Goal: Information Seeking & Learning: Learn about a topic

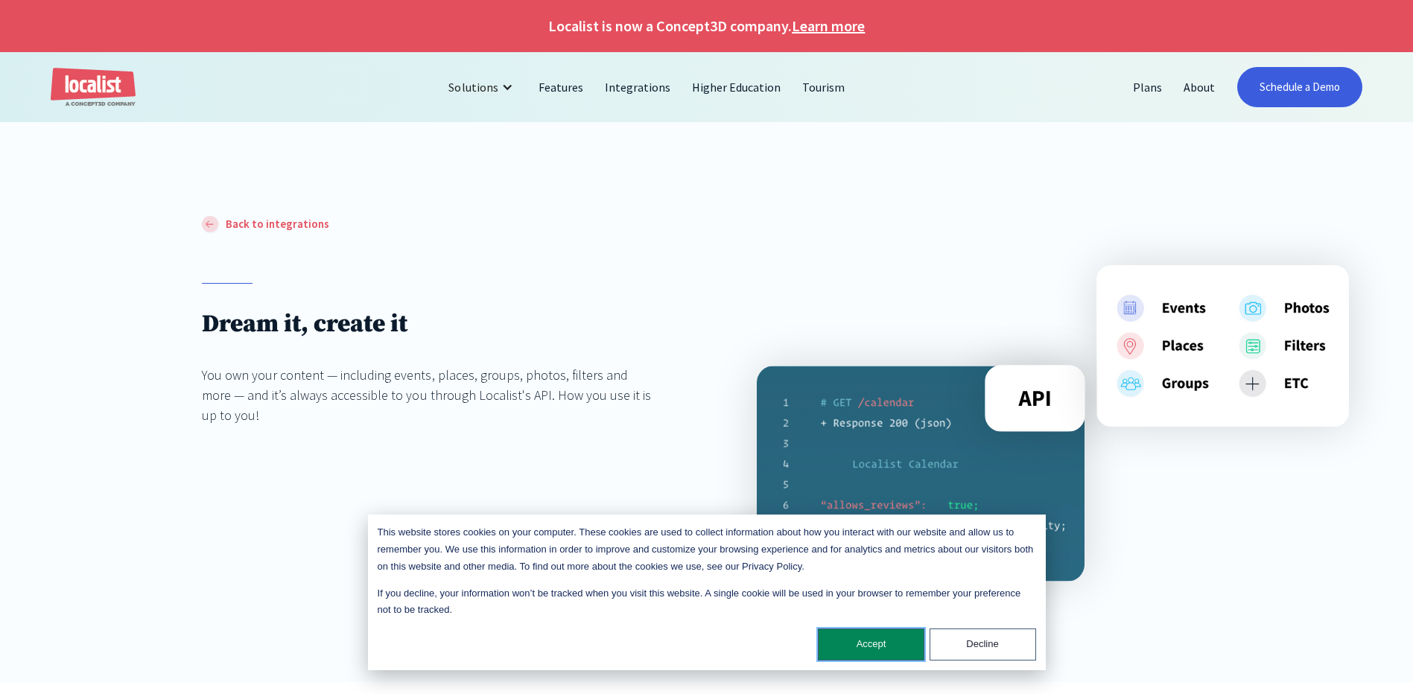
click at [881, 646] on button "Accept" at bounding box center [871, 645] width 107 height 32
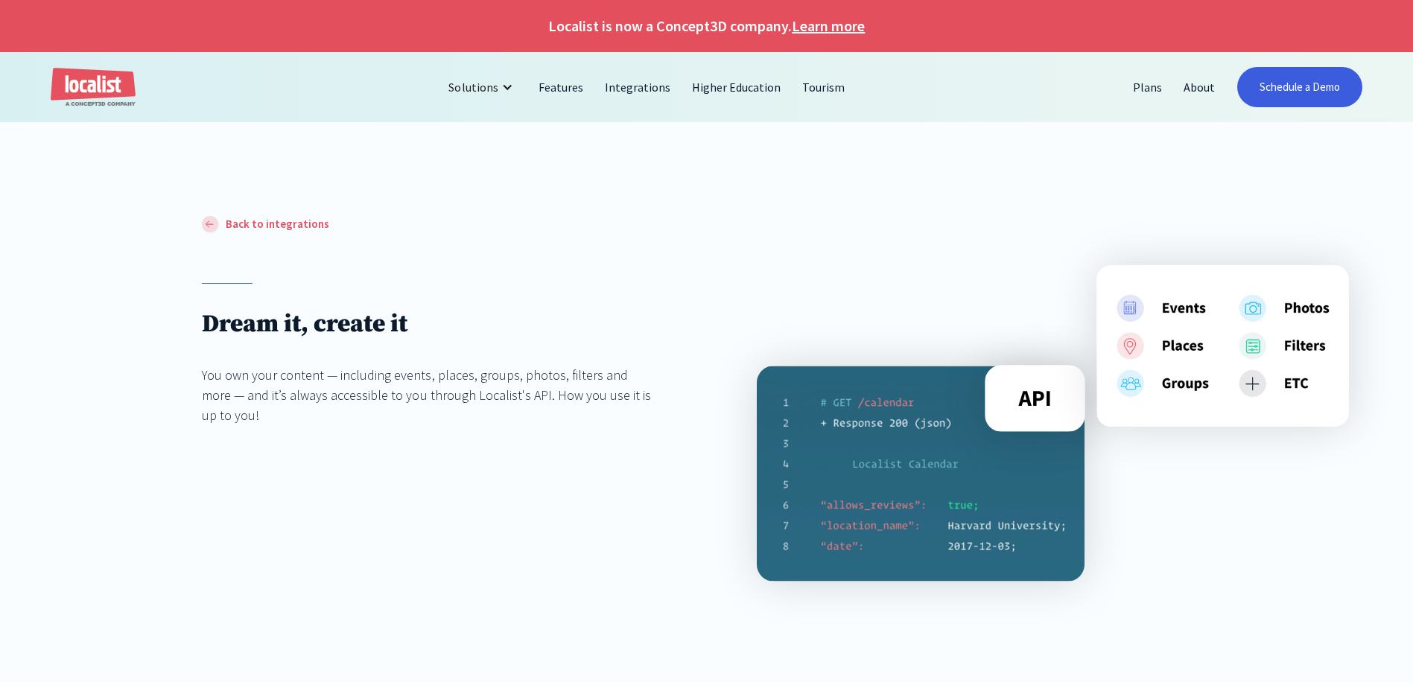
click at [1036, 404] on img at bounding box center [1035, 398] width 101 height 67
click at [212, 229] on div at bounding box center [210, 224] width 16 height 16
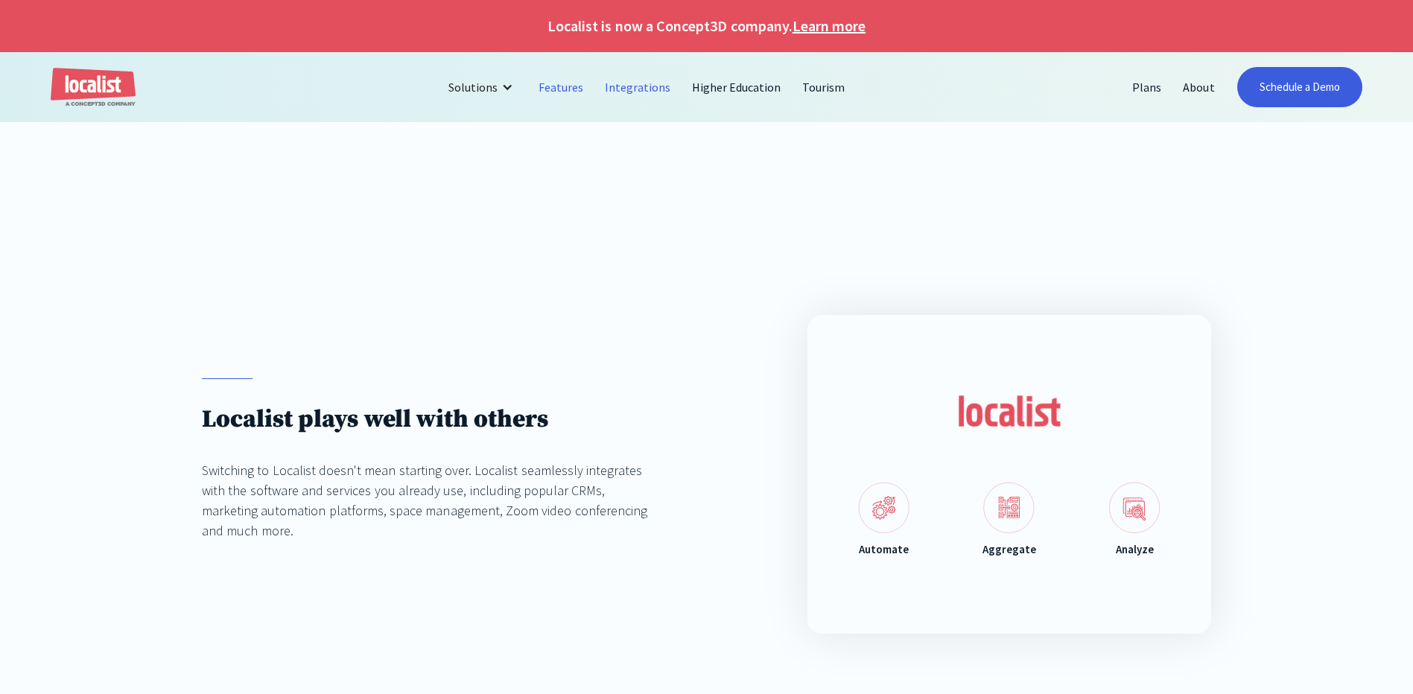
click at [558, 89] on link "Features" at bounding box center [561, 87] width 66 height 36
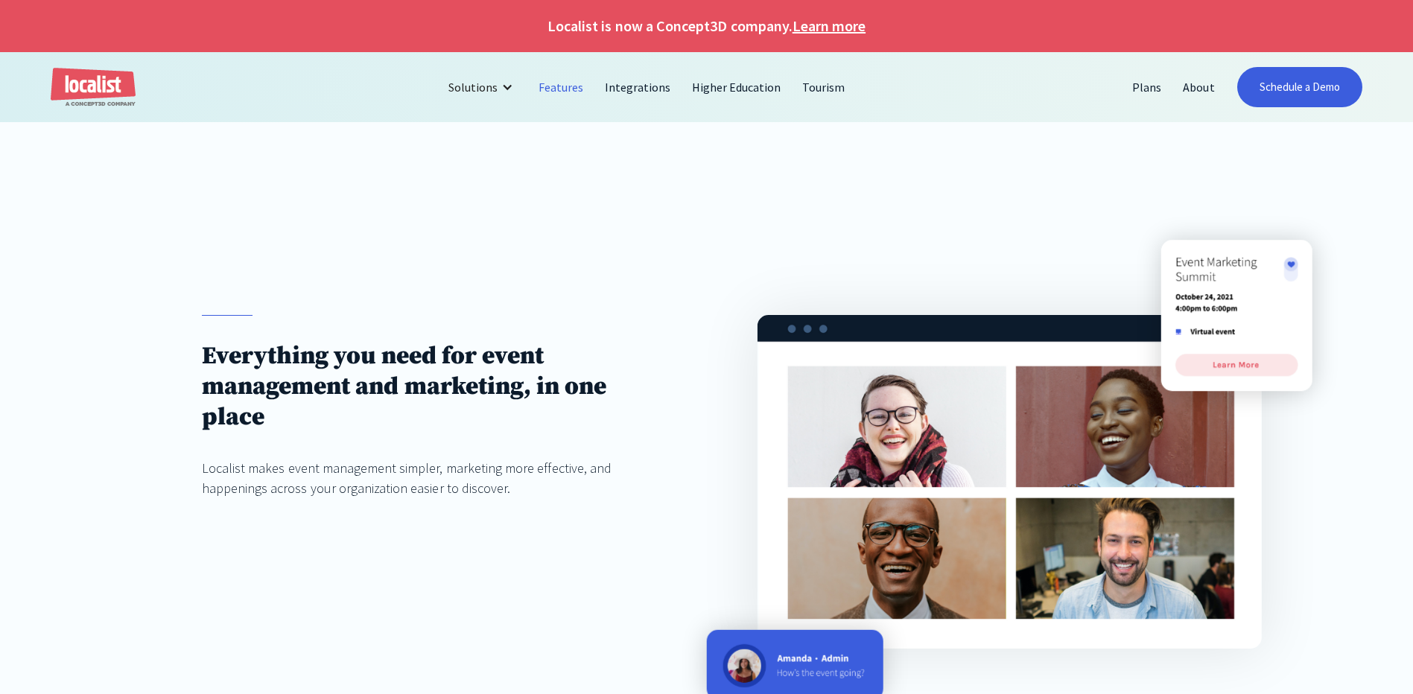
click at [582, 196] on div at bounding box center [706, 168] width 1413 height 92
click at [729, 89] on link "Higher Education" at bounding box center [737, 87] width 111 height 36
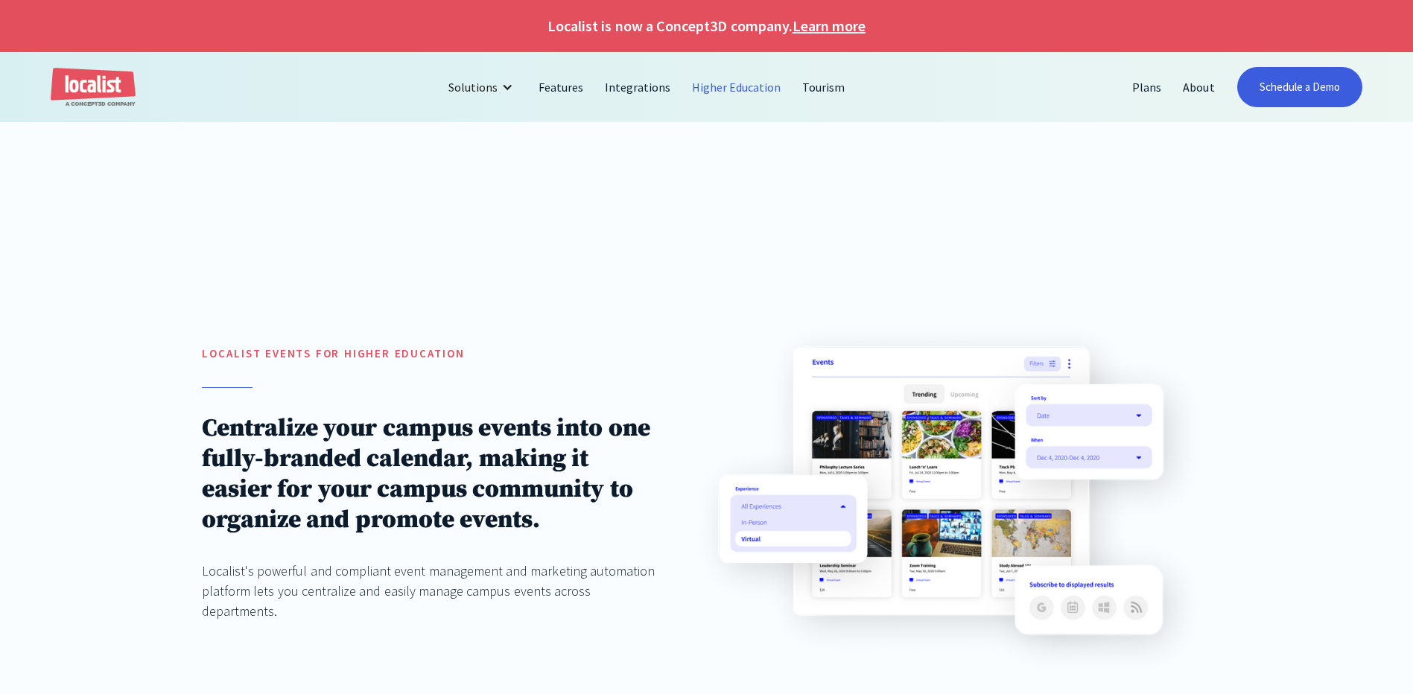
click at [641, 89] on link "Integrations" at bounding box center [638, 87] width 87 height 36
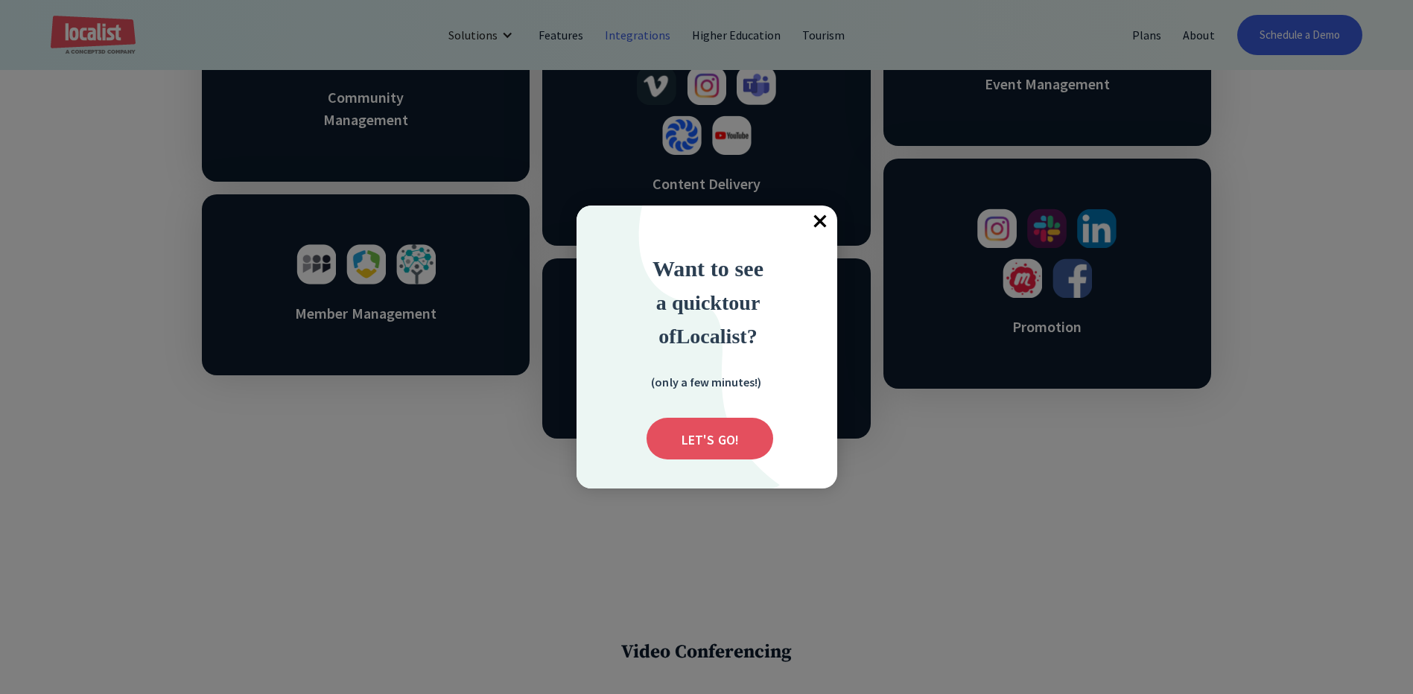
scroll to position [1043, 0]
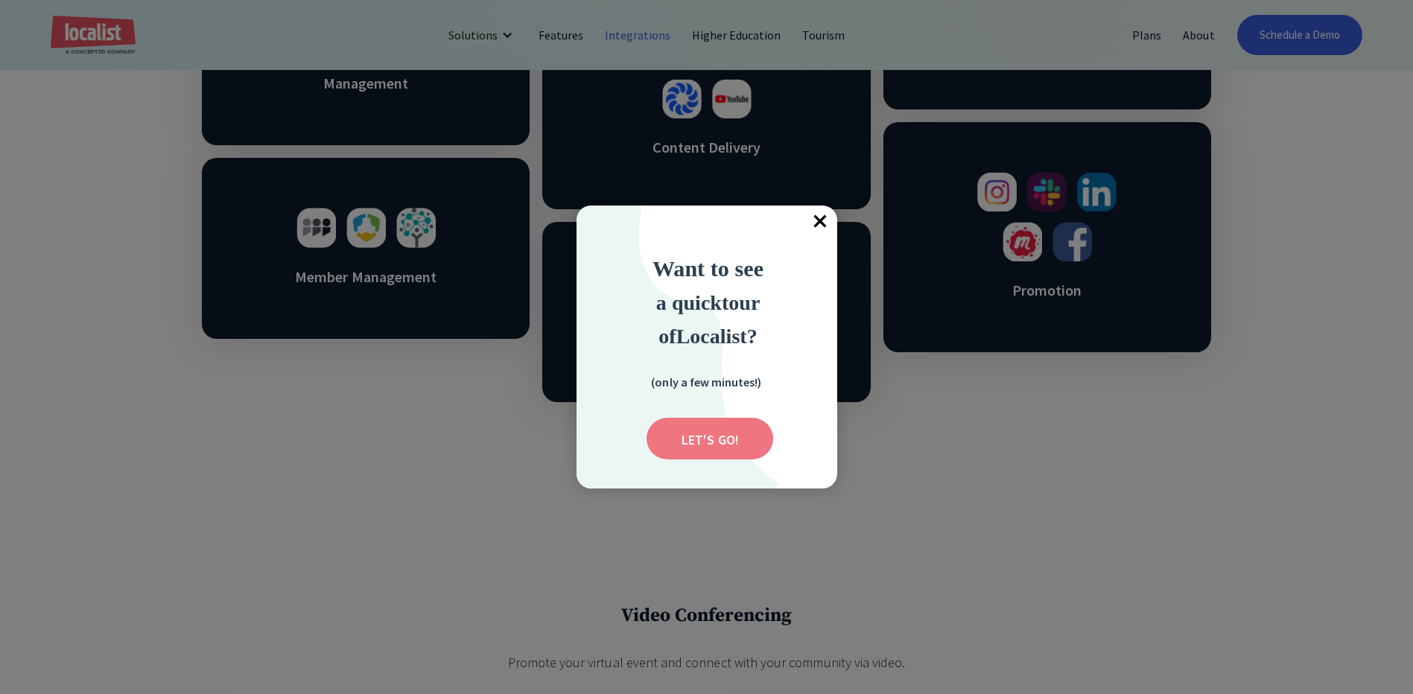
click at [710, 433] on input "Submit" at bounding box center [710, 439] width 127 height 42
